Goal: Task Accomplishment & Management: Manage account settings

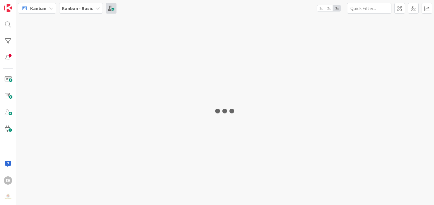
click at [31, 148] on div at bounding box center [225, 110] width 418 height 189
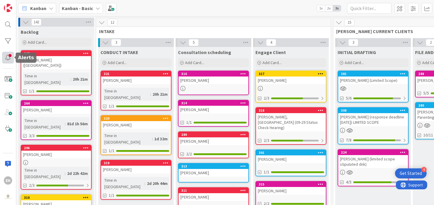
click at [8, 61] on div at bounding box center [8, 58] width 12 height 12
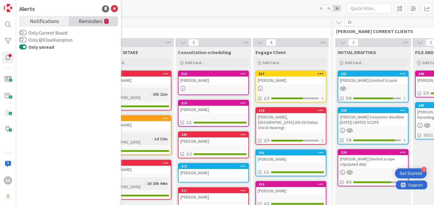
click at [95, 25] on span "Reminders" at bounding box center [91, 21] width 24 height 8
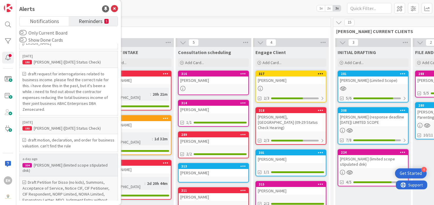
scroll to position [70, 0]
click at [70, 157] on div "a day ago 224 [PERSON_NAME] (limited scope stipulated dnk)" at bounding box center [68, 165] width 99 height 22
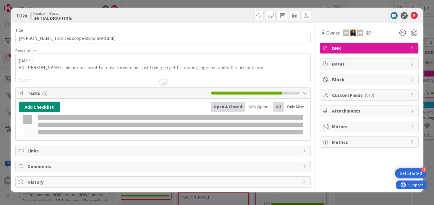
click at [73, 149] on span "Links" at bounding box center [164, 150] width 273 height 7
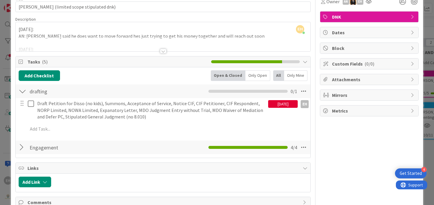
scroll to position [32, 0]
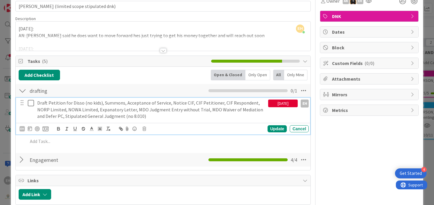
click at [32, 103] on icon at bounding box center [31, 103] width 6 height 7
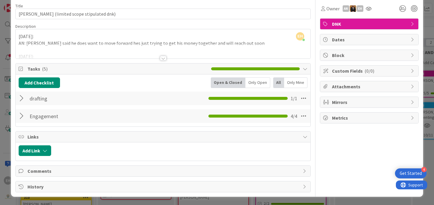
scroll to position [24, 0]
click at [20, 100] on div at bounding box center [23, 98] width 8 height 11
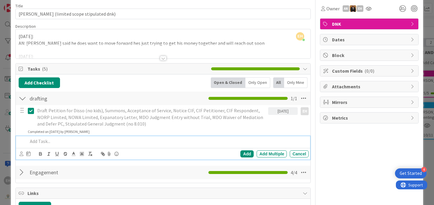
click at [49, 141] on p at bounding box center [167, 141] width 279 height 7
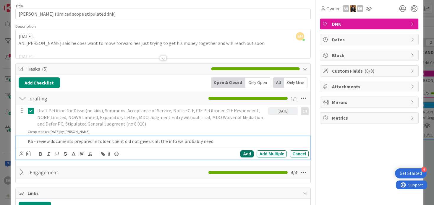
click at [245, 154] on div "Add" at bounding box center [246, 154] width 13 height 7
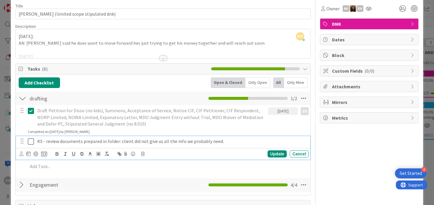
click at [43, 140] on p "KS - review documents prepared in folder: client did not give us all the info w…" at bounding box center [171, 141] width 269 height 7
click at [21, 155] on icon at bounding box center [22, 154] width 4 height 4
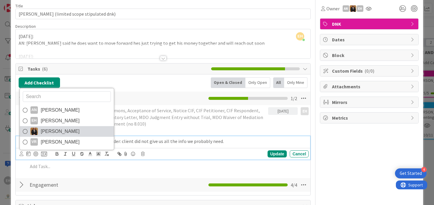
click at [42, 130] on span "[PERSON_NAME]" at bounding box center [60, 131] width 39 height 9
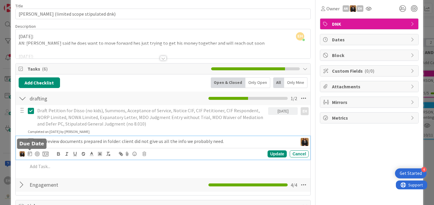
click at [28, 154] on icon at bounding box center [30, 153] width 4 height 5
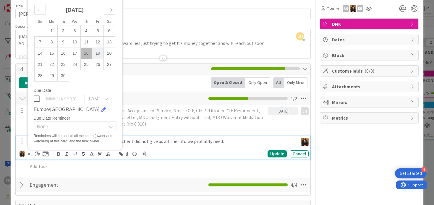
click at [94, 53] on td "19" at bounding box center [98, 53] width 12 height 11
type input "[DATE]"
click at [276, 153] on div "Update" at bounding box center [277, 154] width 19 height 7
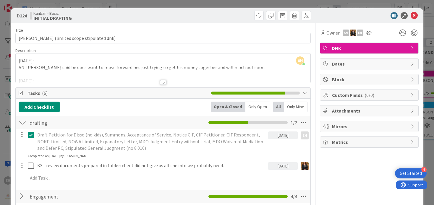
scroll to position [0, 0]
